Goal: Transaction & Acquisition: Purchase product/service

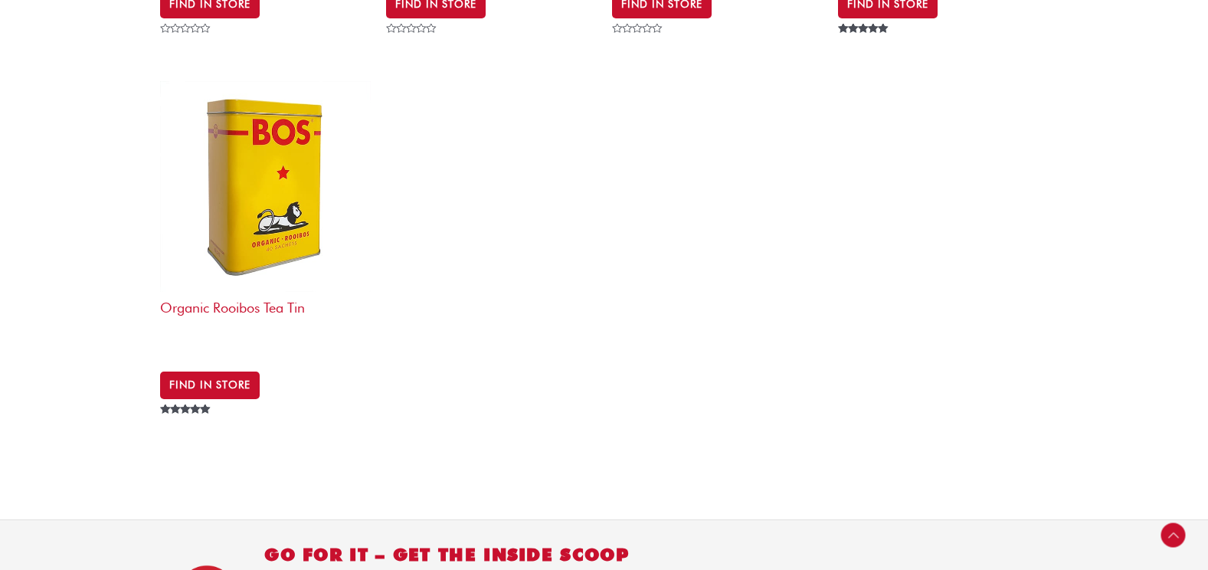
scroll to position [1073, 0]
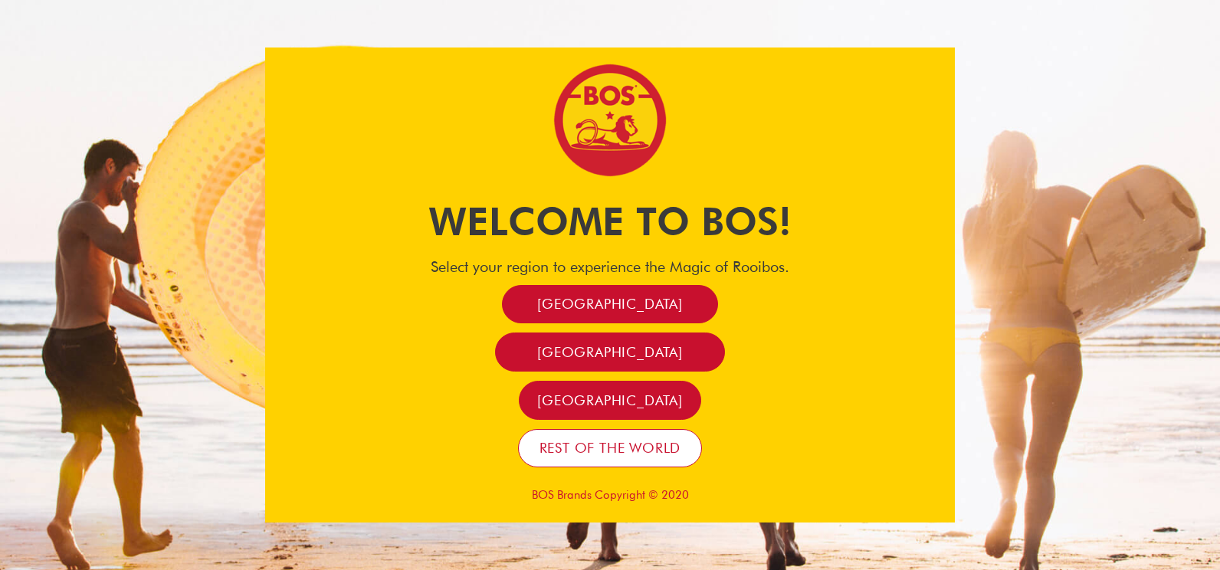
click at [588, 435] on link "Rest of the world" at bounding box center [610, 448] width 185 height 39
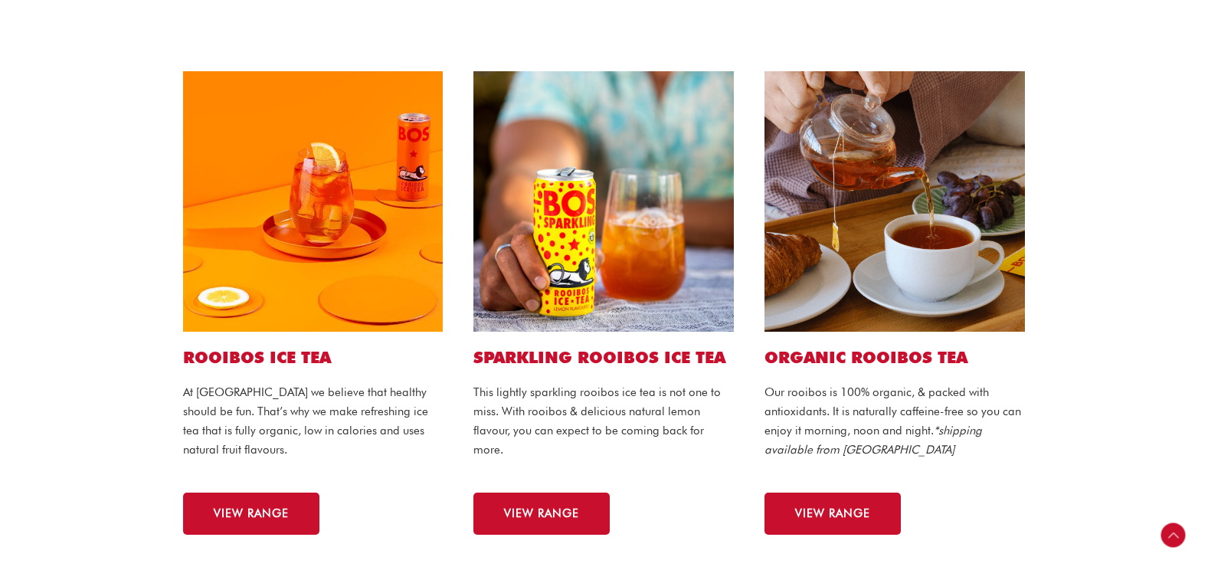
scroll to position [383, 0]
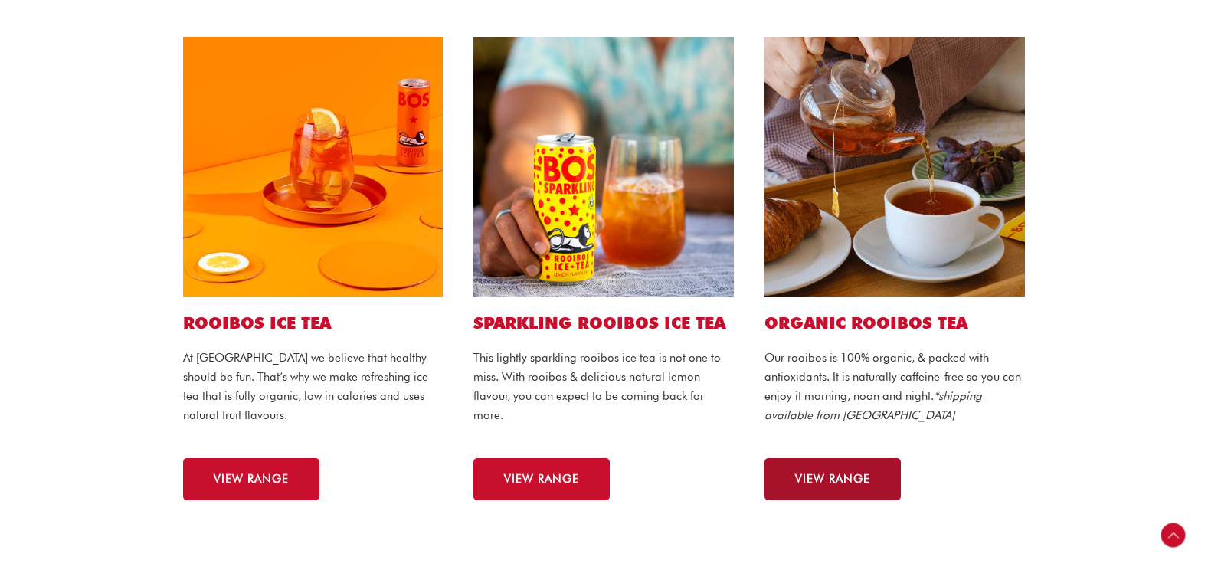
click at [822, 474] on span "VIEW RANGE" at bounding box center [832, 479] width 75 height 11
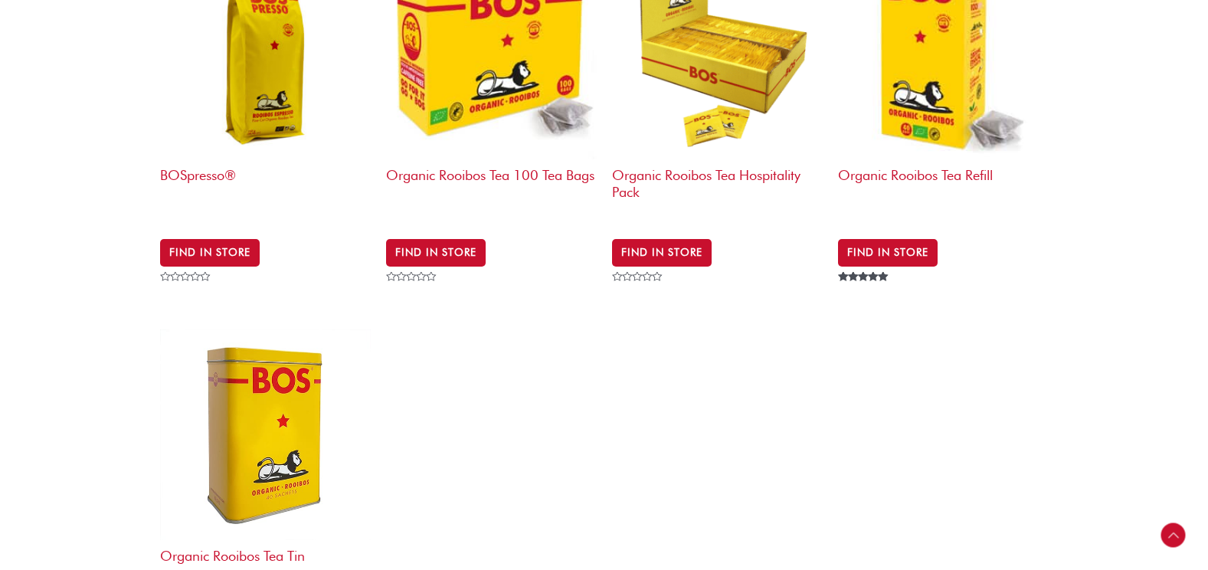
scroll to position [613, 0]
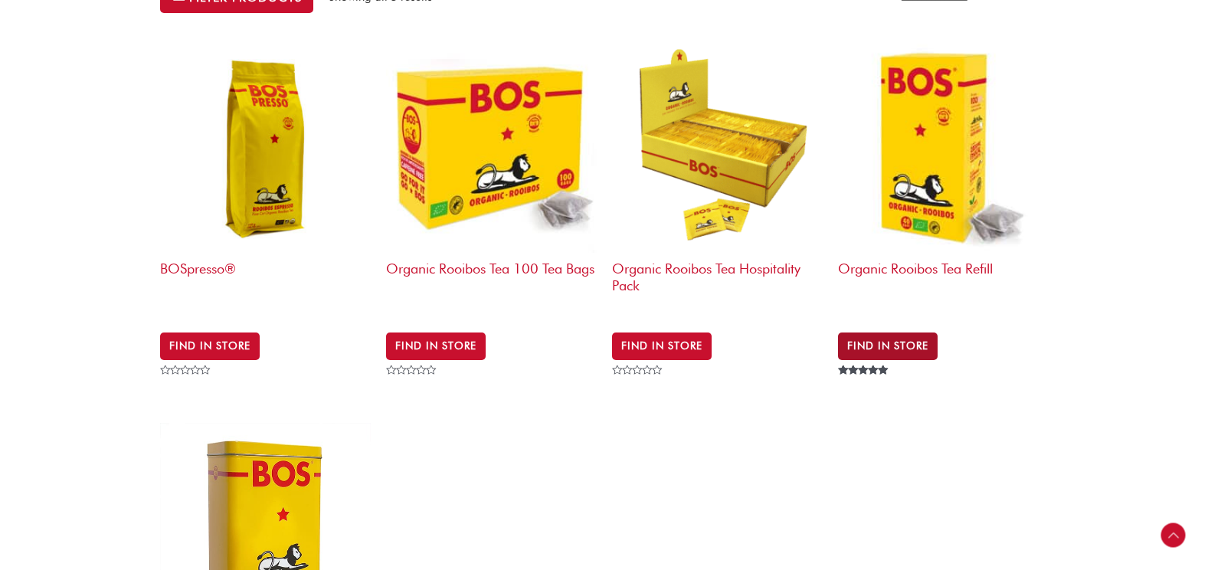
click at [916, 333] on link "Find in Store" at bounding box center [888, 347] width 100 height 28
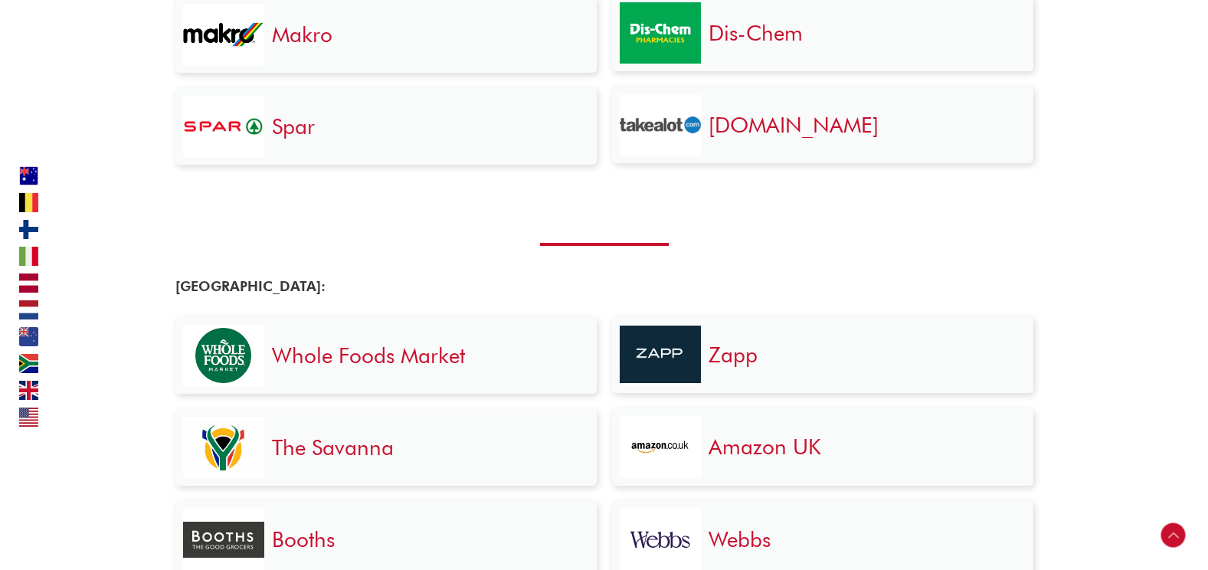
scroll to position [3181, 0]
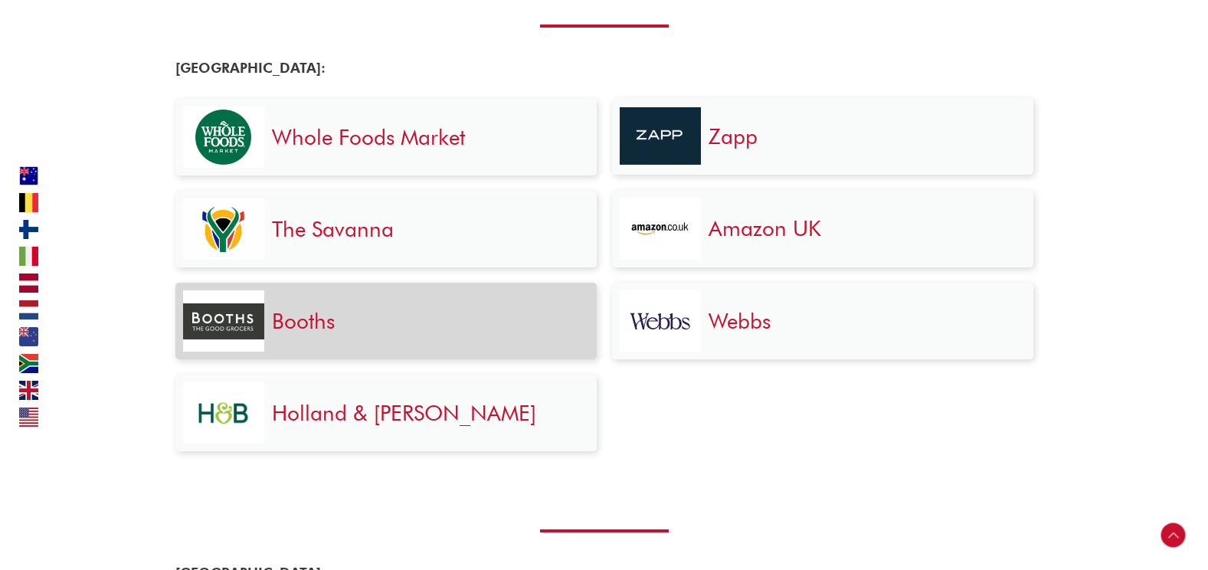
click at [349, 326] on h3 "Booths" at bounding box center [427, 321] width 310 height 28
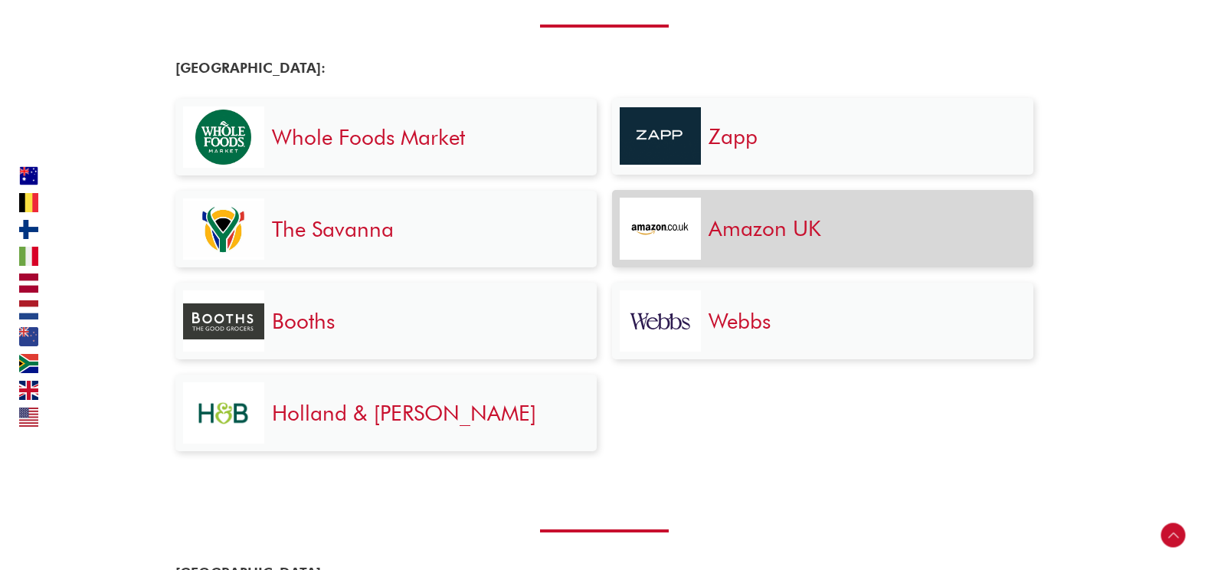
click at [826, 243] on div "Amazon UK" at bounding box center [863, 229] width 325 height 63
click at [821, 231] on h3 "Amazon UK" at bounding box center [864, 229] width 310 height 28
click at [793, 228] on link "Amazon UK" at bounding box center [765, 228] width 113 height 26
